Goal: Task Accomplishment & Management: Complete application form

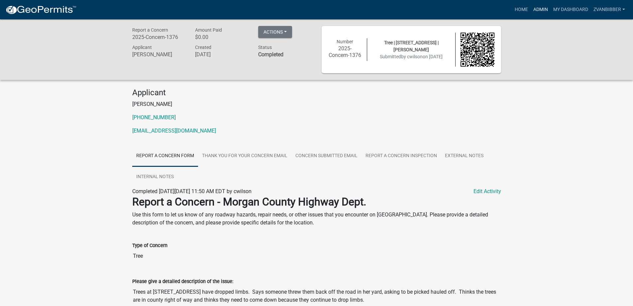
click at [543, 10] on link "Admin" at bounding box center [541, 9] width 20 height 13
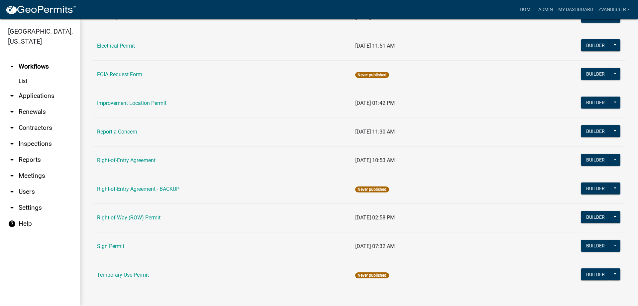
scroll to position [114, 0]
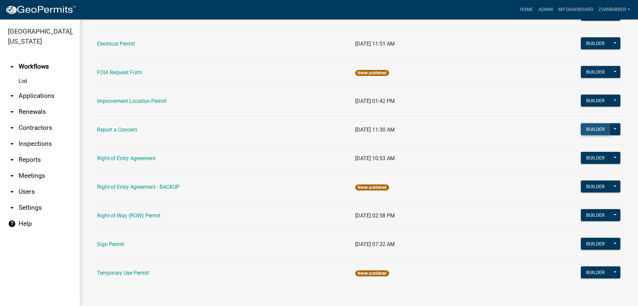
click at [596, 129] on button "Builder" at bounding box center [595, 129] width 29 height 12
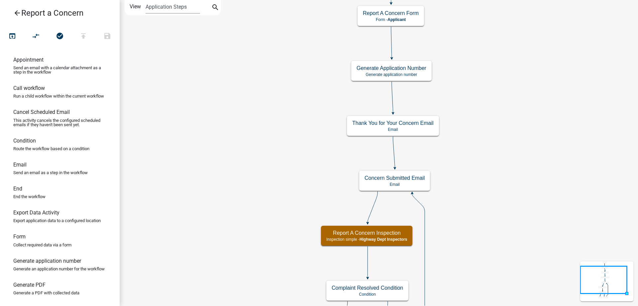
click at [18, 12] on icon "arrow_back" at bounding box center [17, 13] width 8 height 9
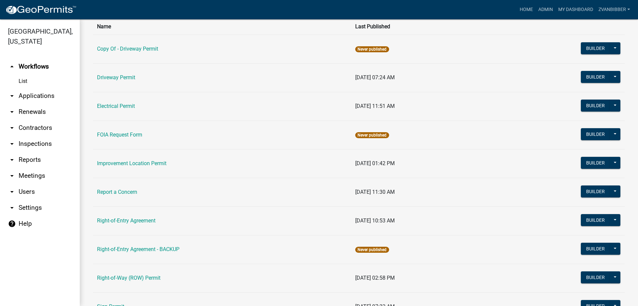
scroll to position [114, 0]
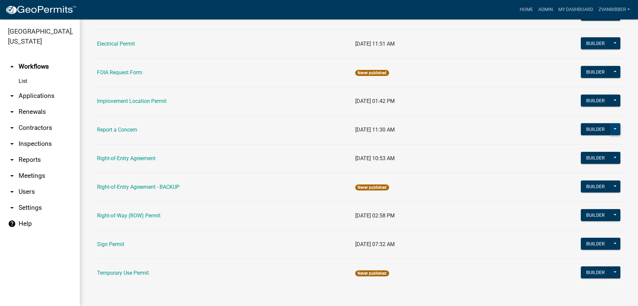
click at [613, 132] on button at bounding box center [615, 129] width 11 height 12
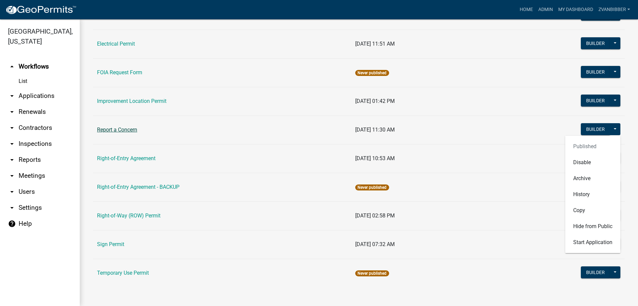
click at [118, 131] on link "Report a Concern" at bounding box center [117, 129] width 40 height 6
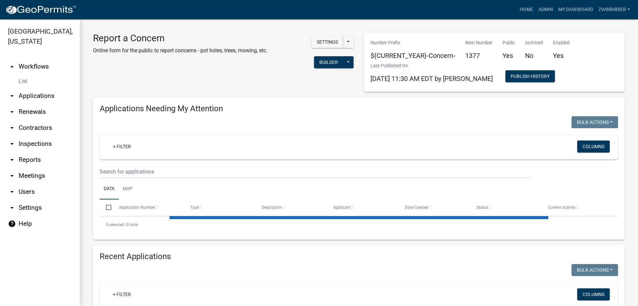
select select "1: 25"
select select "3: 100"
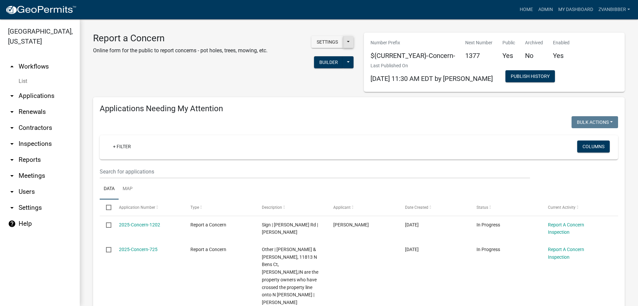
click at [350, 41] on button at bounding box center [348, 42] width 11 height 12
click at [329, 43] on button "Settings" at bounding box center [327, 42] width 32 height 12
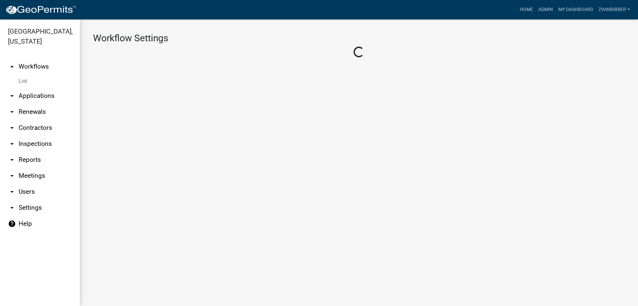
select select "3"
select select
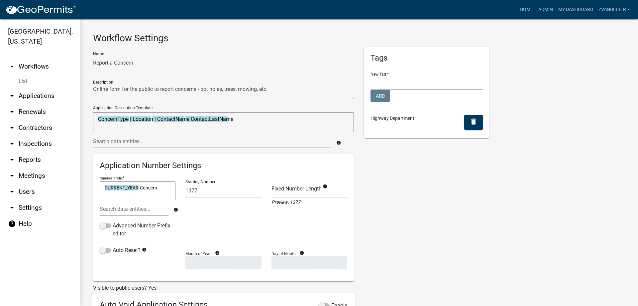
click at [259, 116] on textarea "ConcernType | Location | ContactName ContactLastName" at bounding box center [223, 122] width 261 height 20
click at [220, 121] on textarea "ConcernType | Location | ContactName ContactLastName" at bounding box center [223, 122] width 261 height 20
click at [180, 120] on textarea "ConcernType | Location | ContactName ContactLastName" at bounding box center [223, 122] width 261 height 20
click at [149, 117] on textarea "ConcernType | Location | ContactName ContactLastName" at bounding box center [223, 122] width 261 height 20
click at [112, 122] on textarea "ConcernType | Location | ContactName ContactLastName" at bounding box center [223, 122] width 261 height 20
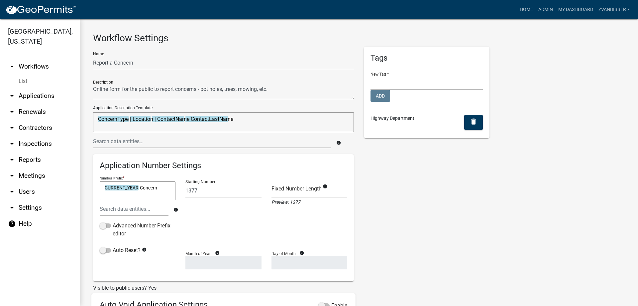
click at [143, 119] on textarea "ConcernType | Location | ContactName ContactLastName" at bounding box center [223, 122] width 261 height 20
click at [160, 121] on textarea "ConcernType | Location | ContactName ContactLastName" at bounding box center [223, 122] width 261 height 20
click at [186, 122] on textarea "ConcernType | Location | ContactName ContactLastName" at bounding box center [223, 122] width 261 height 20
click at [220, 122] on textarea "ConcernType | Location | ContactName ContactLastName" at bounding box center [223, 122] width 261 height 20
click at [24, 84] on link "List" at bounding box center [40, 80] width 80 height 13
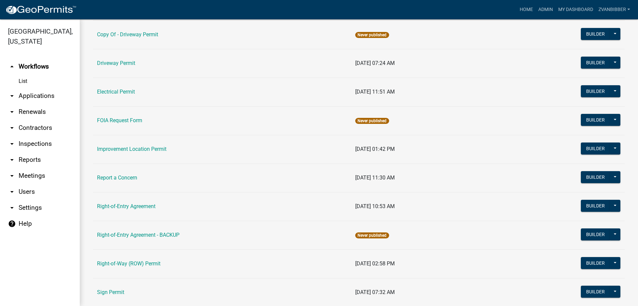
scroll to position [114, 0]
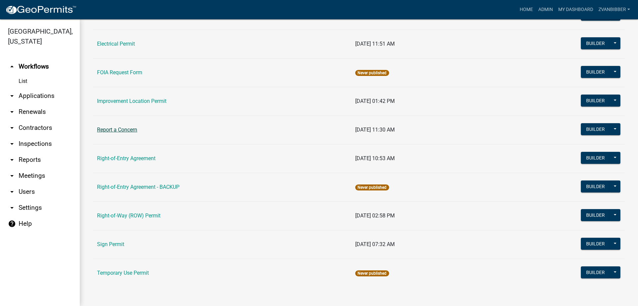
click at [127, 128] on link "Report a Concern" at bounding box center [117, 129] width 40 height 6
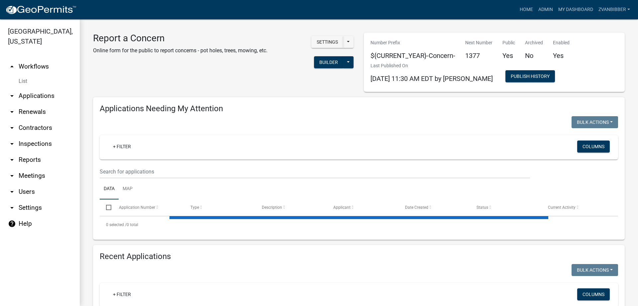
select select "1: 25"
select select "3: 100"
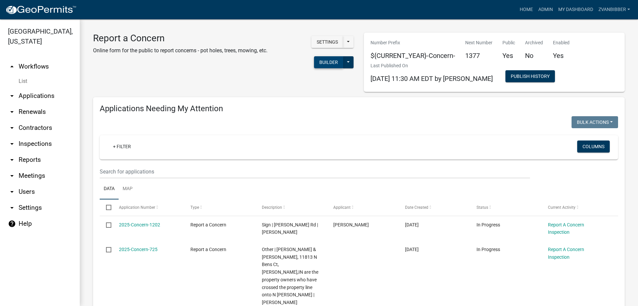
click at [326, 63] on button "Builder" at bounding box center [328, 62] width 29 height 12
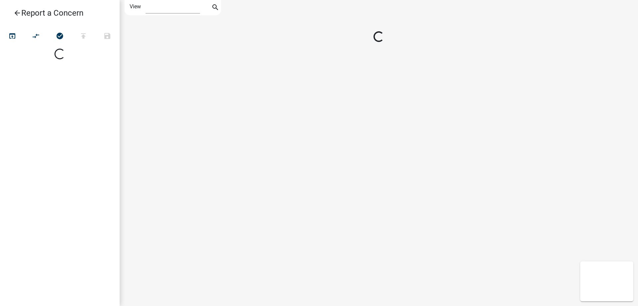
select select "1"
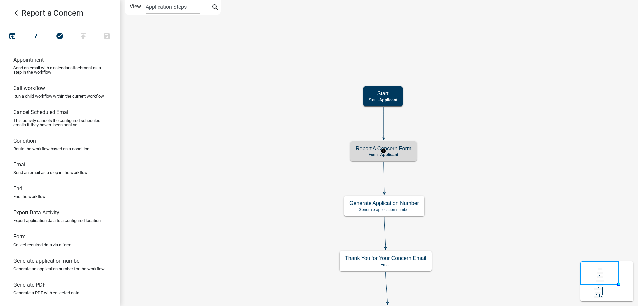
click at [366, 143] on div "Report A Concern Form Form - Applicant" at bounding box center [383, 151] width 66 height 20
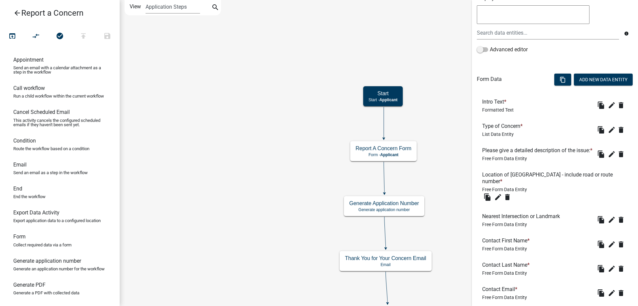
scroll to position [133, 0]
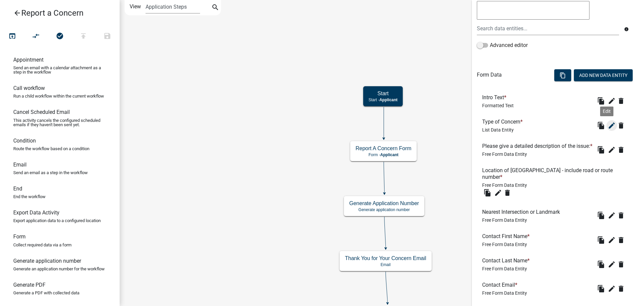
click at [607, 126] on button "edit" at bounding box center [612, 125] width 11 height 11
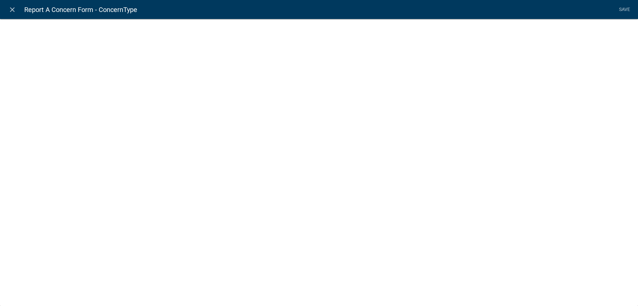
select select "list-data"
select select "custom-list-44465f82-28a6-4322-bb79-7461abbf3098"
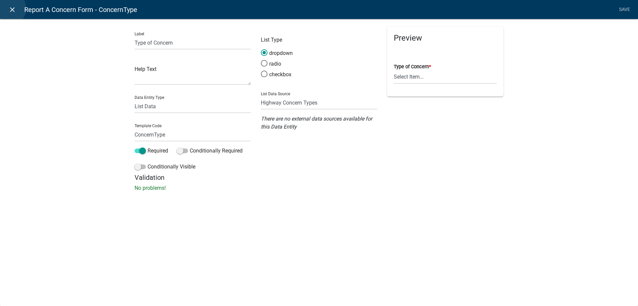
click at [9, 9] on icon "close" at bounding box center [12, 10] width 8 height 8
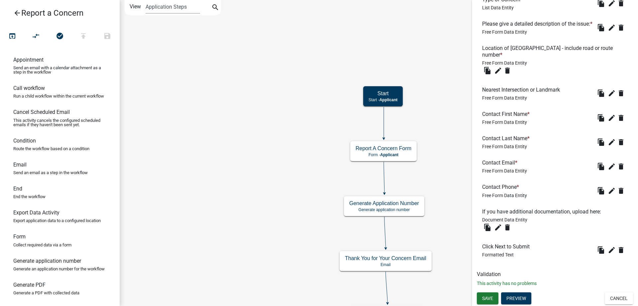
scroll to position [226, 0]
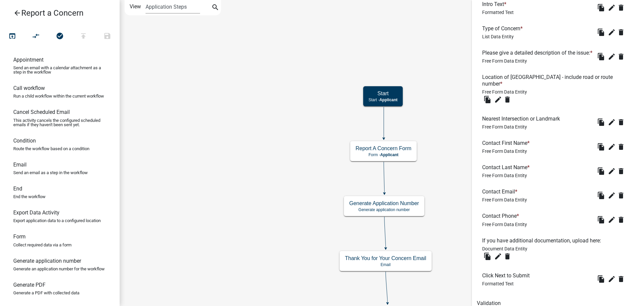
click at [12, 12] on link "arrow_back Report a Concern" at bounding box center [57, 12] width 104 height 15
click at [18, 11] on icon "arrow_back" at bounding box center [17, 13] width 8 height 9
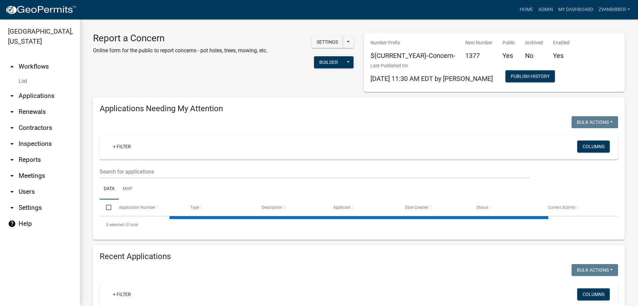
select select "1: 25"
select select "3: 100"
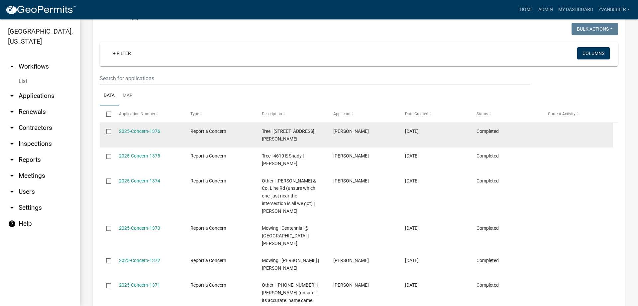
scroll to position [665, 0]
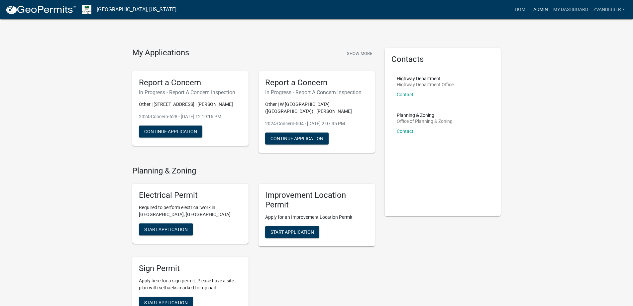
click at [534, 11] on link "Admin" at bounding box center [541, 9] width 20 height 13
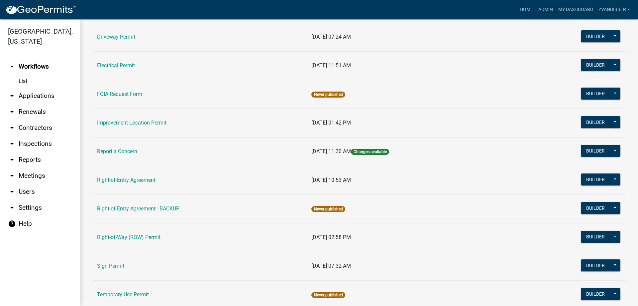
scroll to position [114, 0]
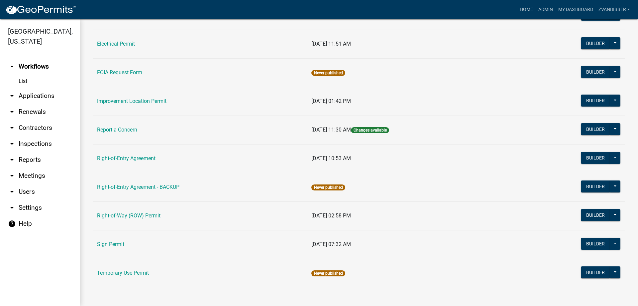
click at [138, 167] on td "Right-of-Entry Agreement" at bounding box center [200, 158] width 214 height 29
click at [142, 159] on link "Right-of-Entry Agreement" at bounding box center [126, 158] width 59 height 6
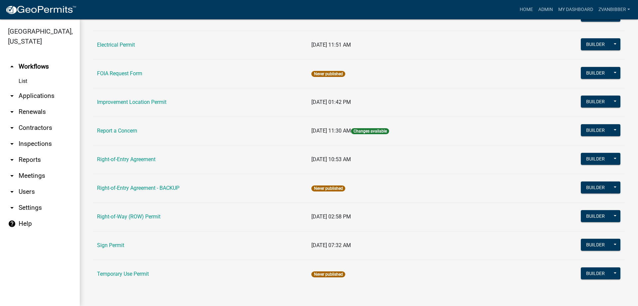
scroll to position [114, 0]
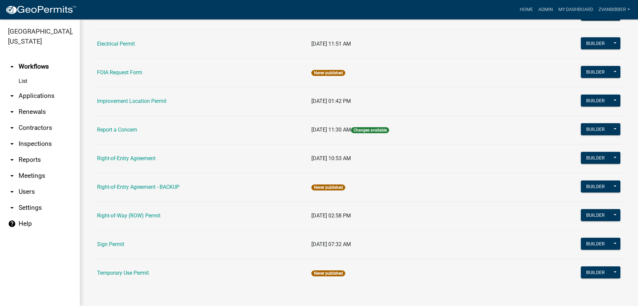
click at [114, 122] on td "Report a Concern" at bounding box center [200, 129] width 214 height 29
click at [109, 130] on link "Report a Concern" at bounding box center [117, 129] width 40 height 6
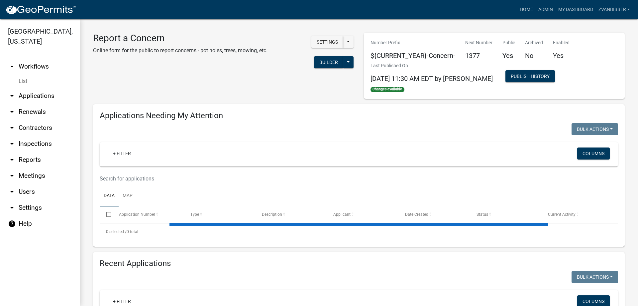
select select "1: 25"
select select "3: 100"
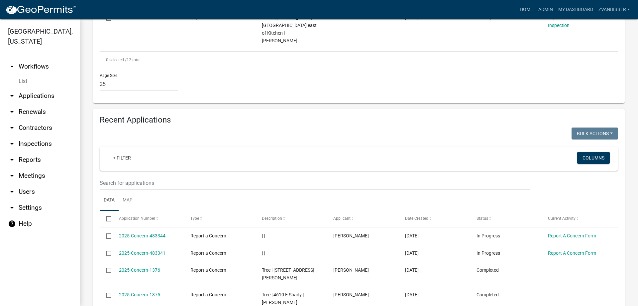
scroll to position [598, 0]
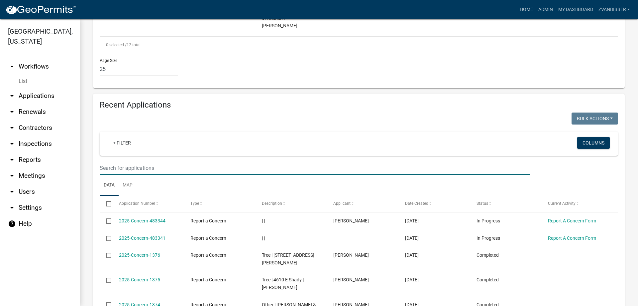
click at [156, 161] on input "text" at bounding box center [315, 168] width 431 height 14
type input "sutton"
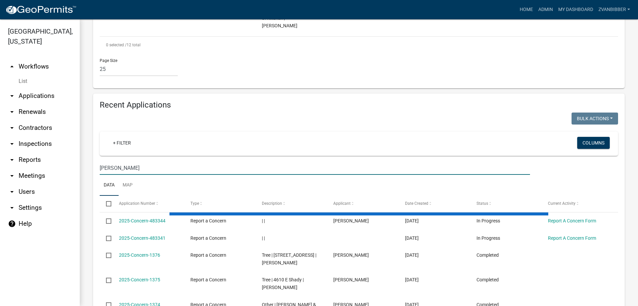
scroll to position [498, 0]
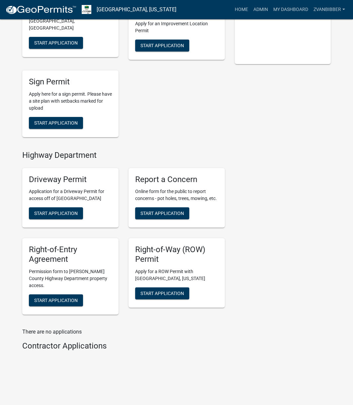
scroll to position [207, 0]
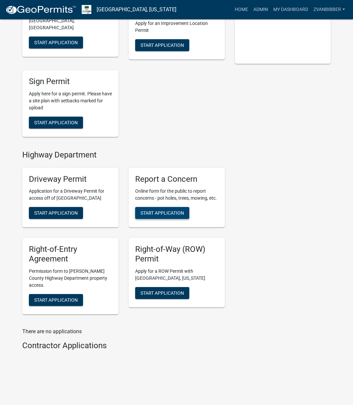
click at [145, 211] on span "Start Application" at bounding box center [163, 212] width 44 height 5
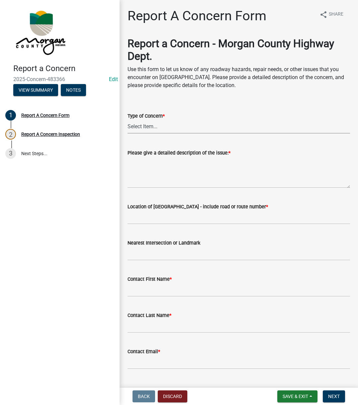
click at [154, 123] on select "Select Item... Pot Hole Patching Ditch Tree Sign Mowing Culvert Other" at bounding box center [239, 127] width 223 height 14
click at [128, 120] on select "Select Item... Pot Hole Patching Ditch Tree Sign Mowing Culvert Other" at bounding box center [239, 127] width 223 height 14
select select "eaace79d-96b0-4607-b41c-7bf69088e196"
click at [175, 169] on textarea "Please give a detailed description of the issue: *" at bounding box center [239, 172] width 223 height 31
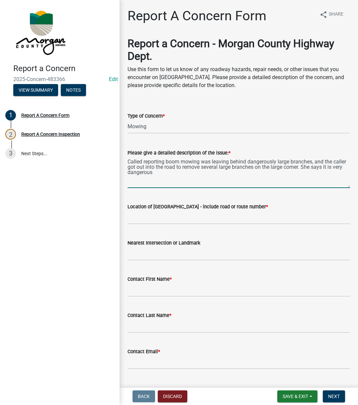
type textarea "Called reporting boom mowing was leaving behind dangerously large branches, and…"
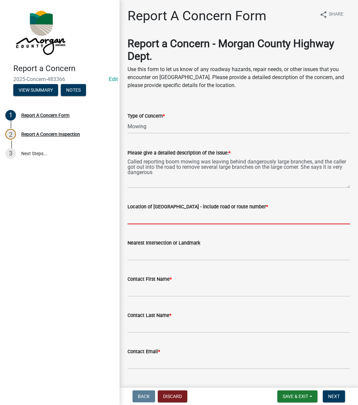
click at [180, 218] on input "Location of Concern - include road or route number *" at bounding box center [239, 218] width 223 height 14
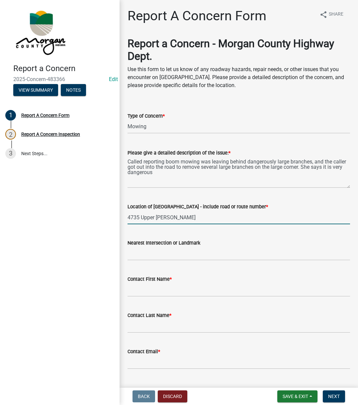
type input "4735 Upper Patton"
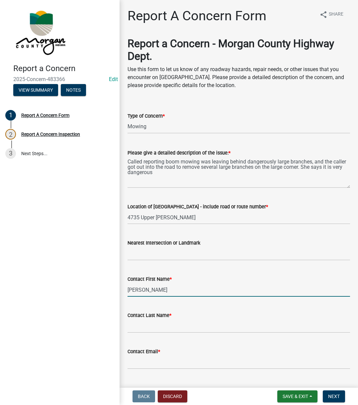
type input "Shawn"
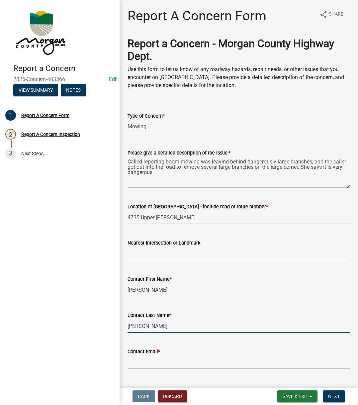
type input "Clemens"
type input "na@na.na"
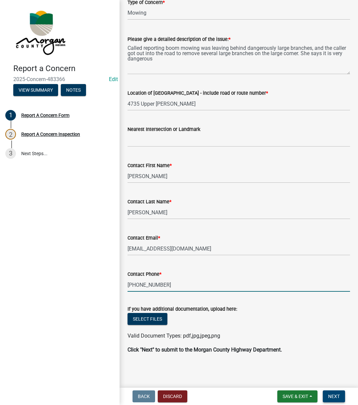
type input "765-346-7657"
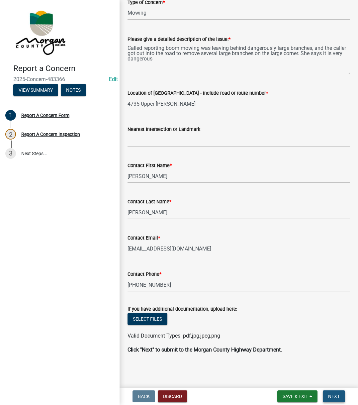
drag, startPoint x: 328, startPoint y: 392, endPoint x: 323, endPoint y: 391, distance: 5.0
click at [328, 393] on button "Next" at bounding box center [334, 397] width 22 height 12
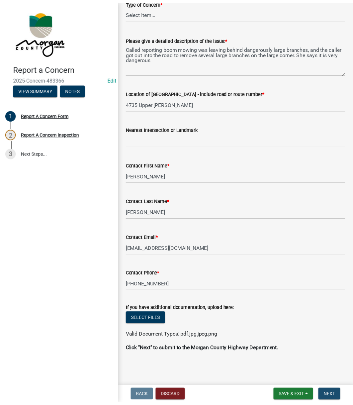
scroll to position [0, 0]
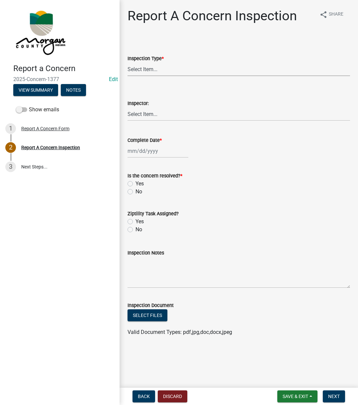
click at [137, 72] on select "Select Item... Pot Hole Patching Ditch Tree Sign Mowing Culvert Other" at bounding box center [239, 69] width 223 height 14
click at [128, 62] on select "Select Item... Pot Hole Patching Ditch Tree Sign Mowing Culvert Other" at bounding box center [239, 69] width 223 height 14
select select "eaace79d-96b0-4607-b41c-7bf69088e196"
click at [153, 114] on select "Select Item... Charlie Wilson Justin Schneck Ron Owens John Grenier Eddie Fishe…" at bounding box center [239, 114] width 223 height 14
click at [128, 107] on select "Select Item... Charlie Wilson Justin Schneck Ron Owens John Grenier Eddie Fishe…" at bounding box center [239, 114] width 223 height 14
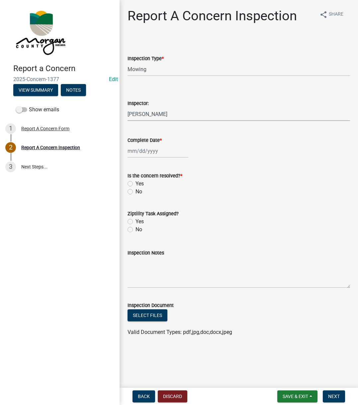
select select "742eb044-fc58-4034-b35e-1550e746fcda"
select select "9"
select select "2025"
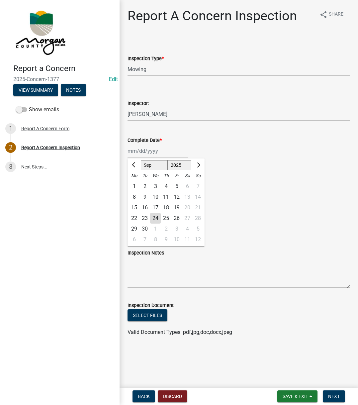
click at [149, 151] on div "Jan Feb Mar Apr May Jun Jul Aug Sep Oct Nov Dec 1525 1526 1527 1528 1529 1530 1…" at bounding box center [158, 151] width 61 height 14
click at [153, 219] on div "24" at bounding box center [155, 218] width 11 height 11
type input "[DATE]"
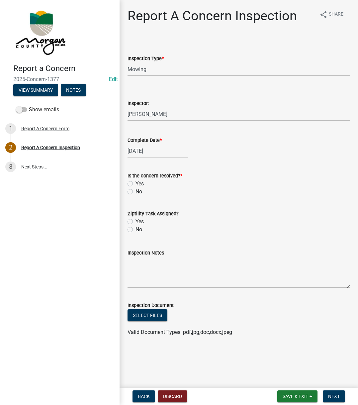
click at [136, 185] on label "Yes" at bounding box center [140, 184] width 8 height 8
click at [136, 184] on input "Yes" at bounding box center [138, 182] width 4 height 4
radio input "true"
click at [136, 231] on label "No" at bounding box center [139, 230] width 7 height 8
click at [136, 230] on input "No" at bounding box center [138, 228] width 4 height 4
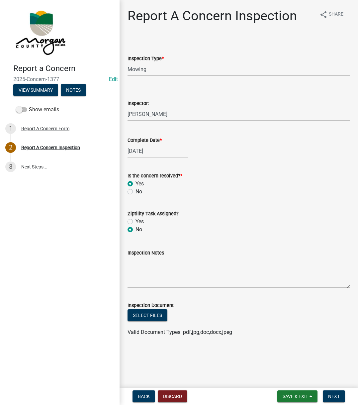
radio input "true"
click at [172, 269] on textarea "Inspection Notes" at bounding box center [239, 272] width 223 height 31
click at [160, 263] on textarea "Let the driver know" at bounding box center [239, 272] width 223 height 31
click at [158, 263] on textarea "Let the driver know" at bounding box center [239, 272] width 223 height 31
type textarea "Let the driver know"
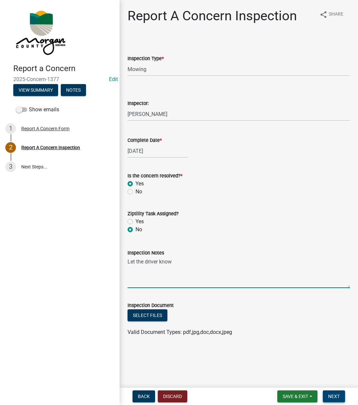
click at [325, 393] on button "Next" at bounding box center [334, 397] width 22 height 12
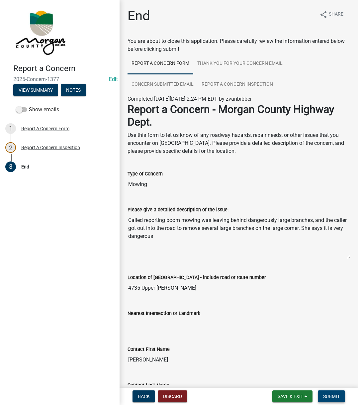
click at [332, 396] on span "Submit" at bounding box center [331, 396] width 17 height 5
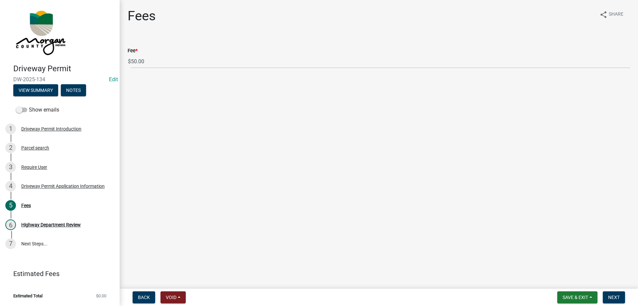
click at [48, 82] on div "Driveway Permit DW-2025-134 Edit View Summary Notes" at bounding box center [59, 78] width 109 height 39
click at [44, 86] on button "View Summary" at bounding box center [35, 90] width 45 height 12
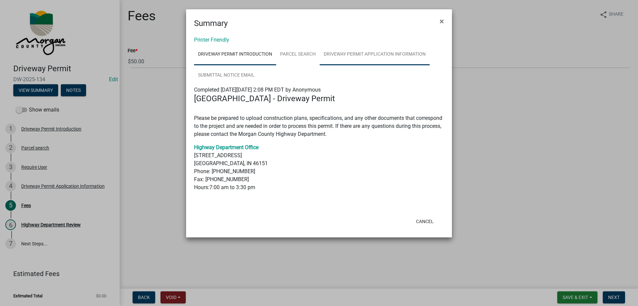
click at [353, 55] on link "Driveway Permit Application Information" at bounding box center [375, 54] width 110 height 21
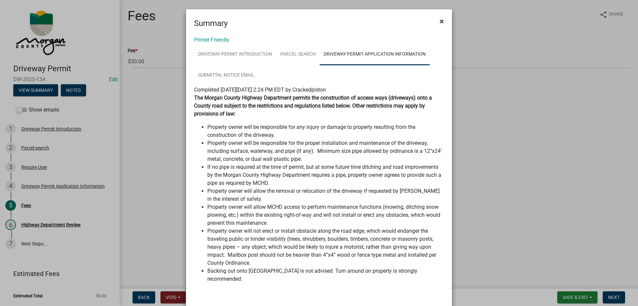
click at [440, 22] on span "×" at bounding box center [442, 21] width 4 height 9
